Goal: Information Seeking & Learning: Check status

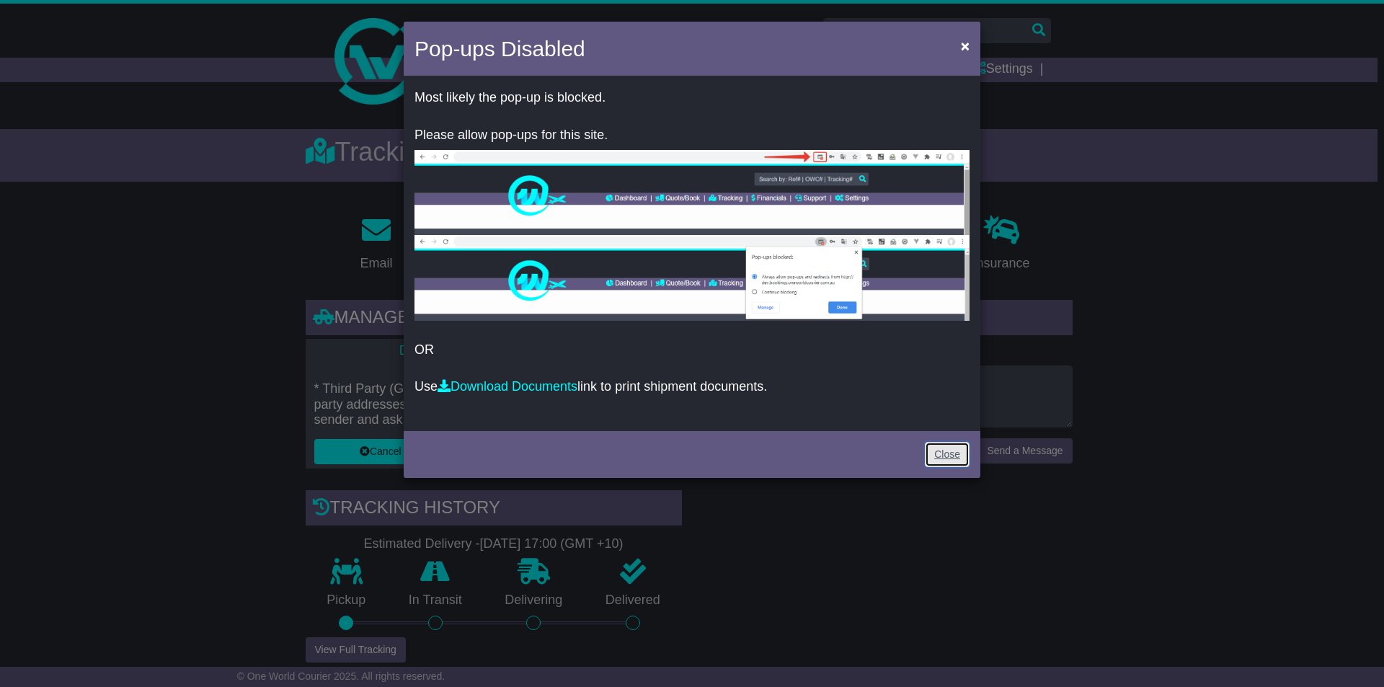
click at [951, 451] on link "Close" at bounding box center [947, 454] width 45 height 25
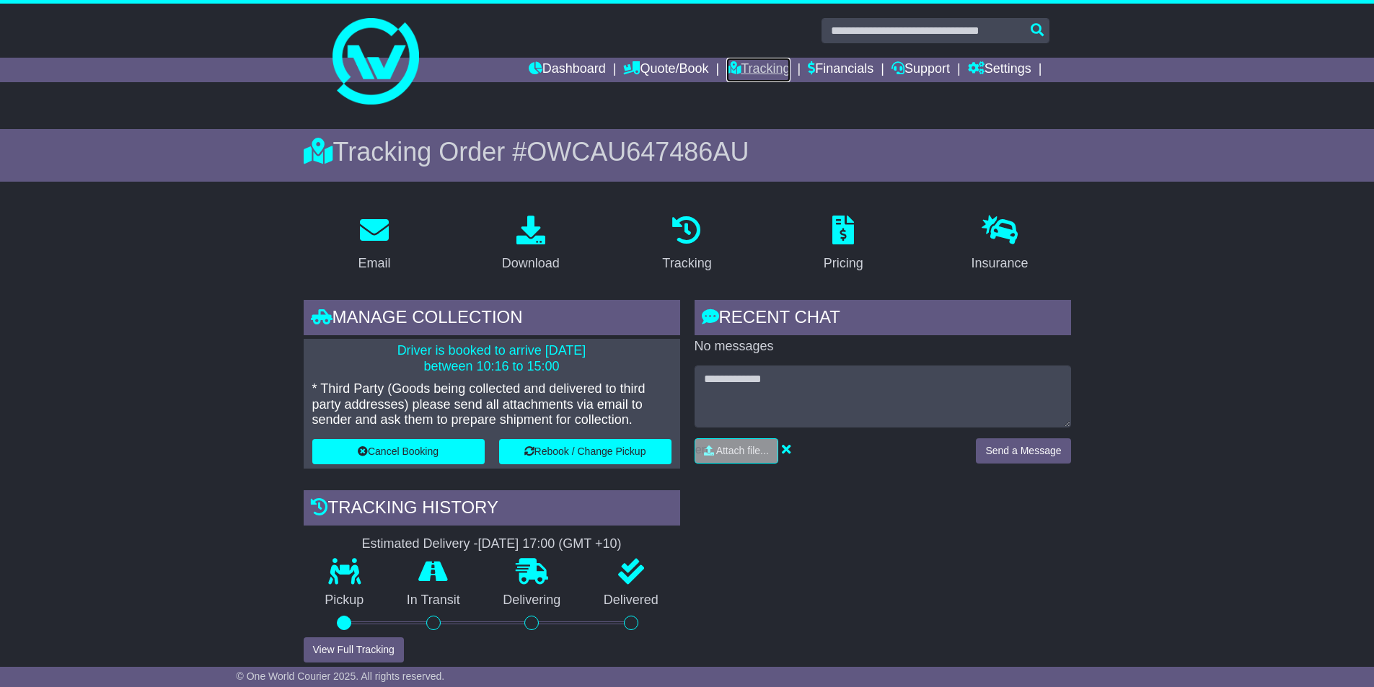
click at [738, 72] on link "Tracking" at bounding box center [757, 70] width 63 height 25
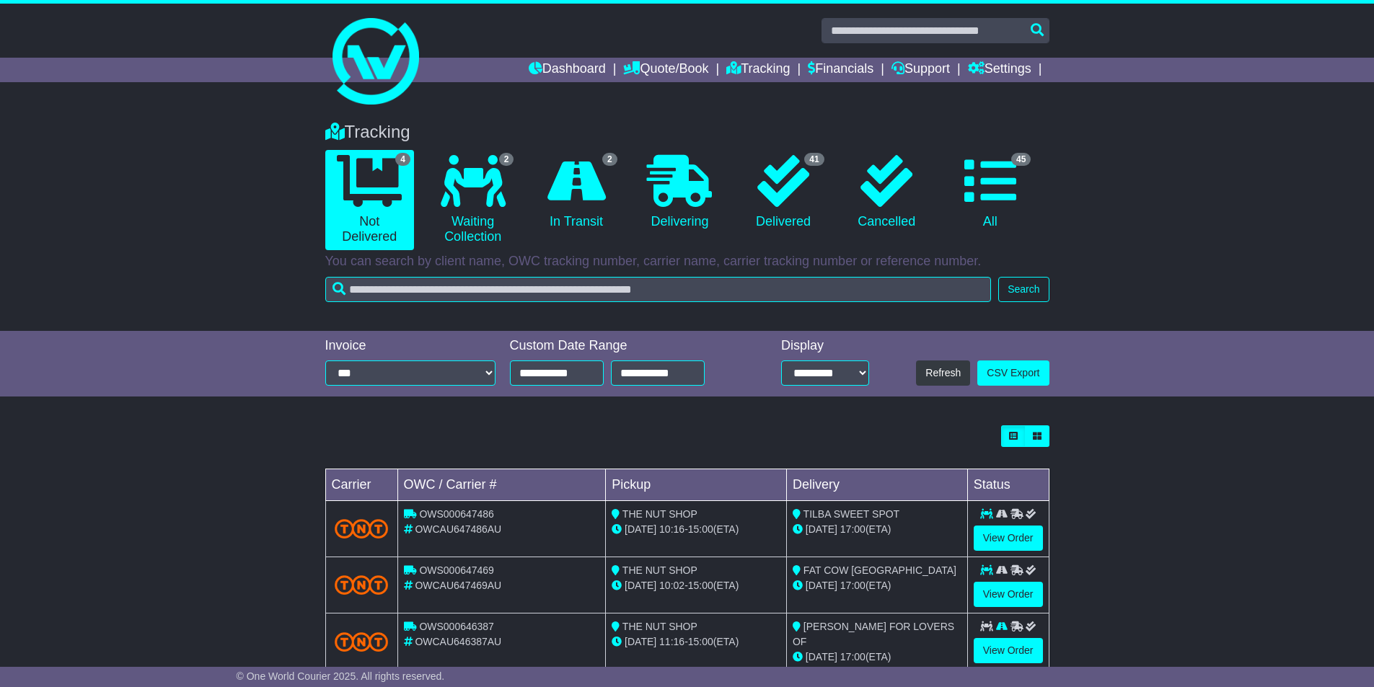
scroll to position [90, 0]
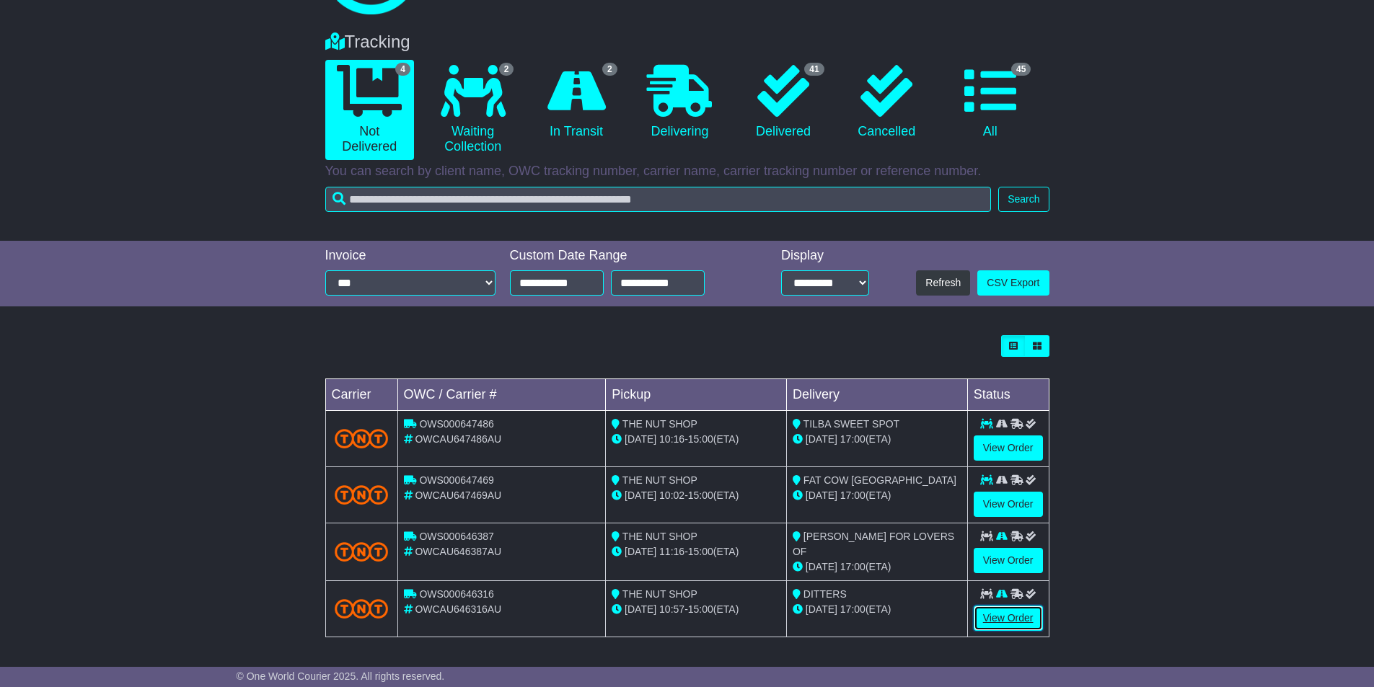
click at [980, 616] on link "View Order" at bounding box center [1007, 618] width 69 height 25
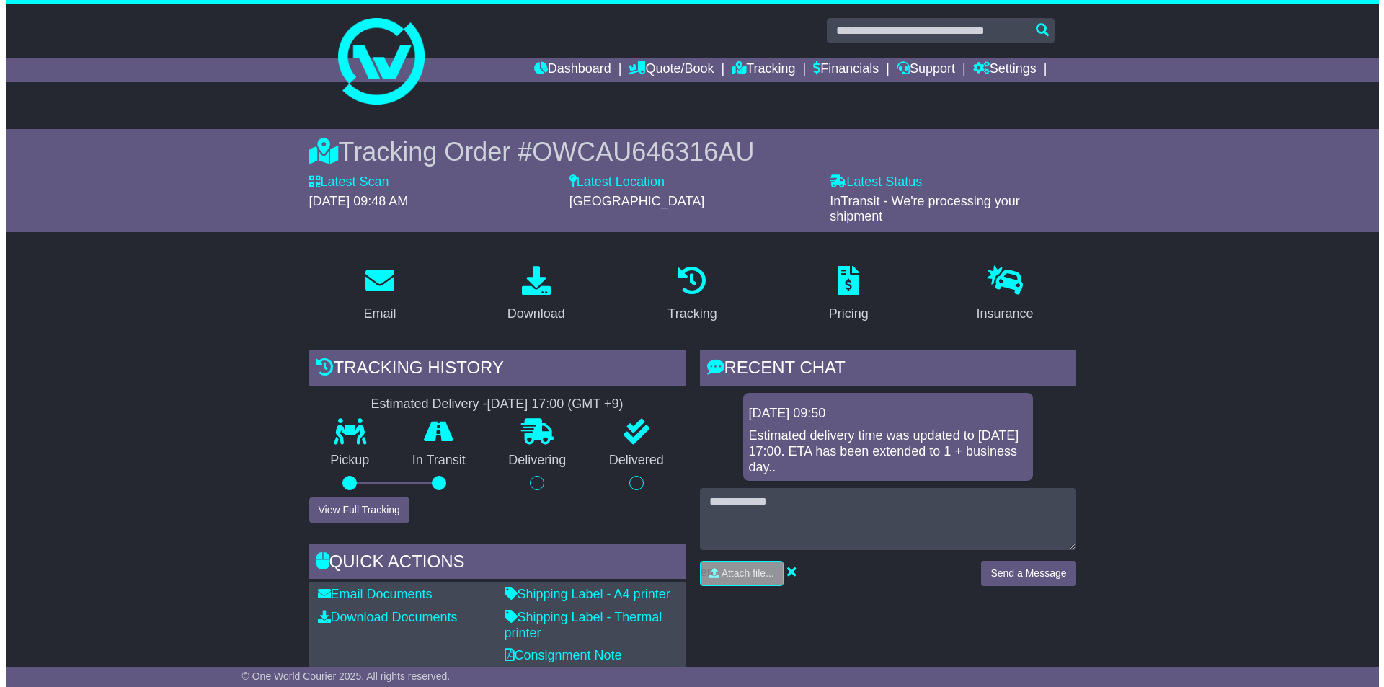
scroll to position [144, 0]
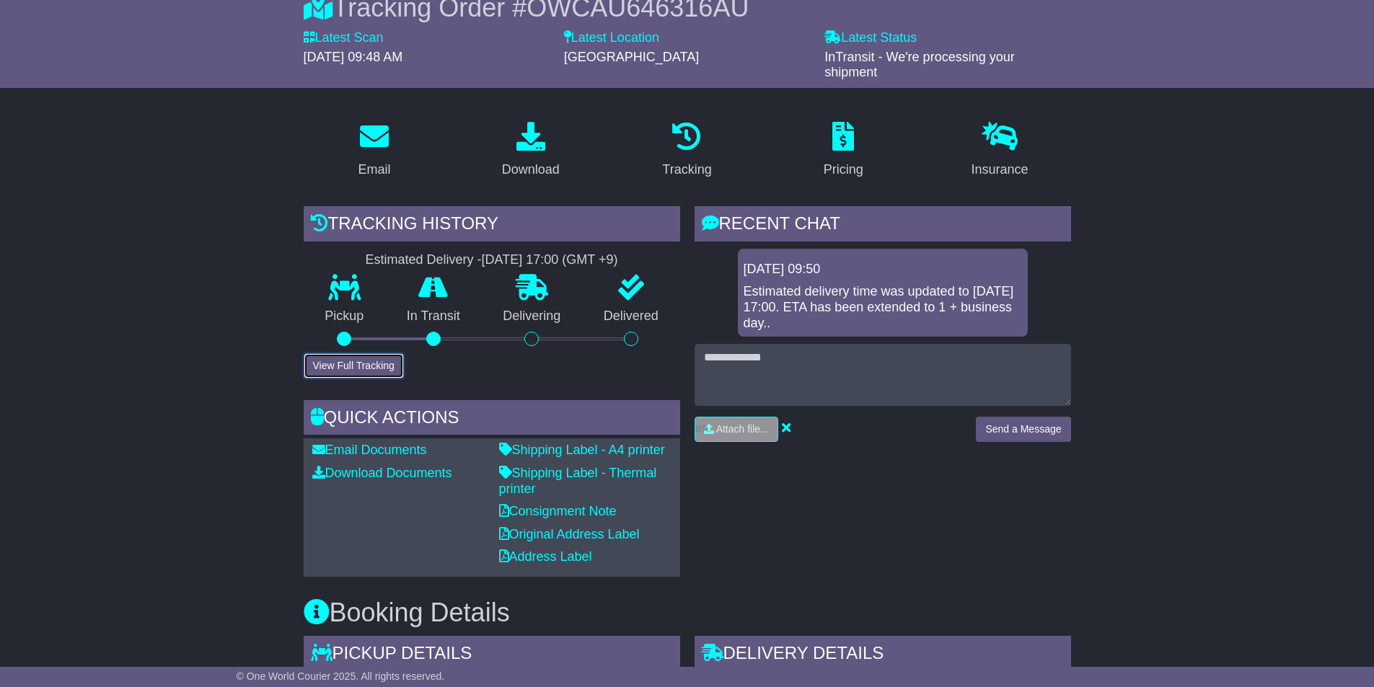
click at [377, 367] on button "View Full Tracking" at bounding box center [354, 365] width 100 height 25
